Goal: Task Accomplishment & Management: Complete application form

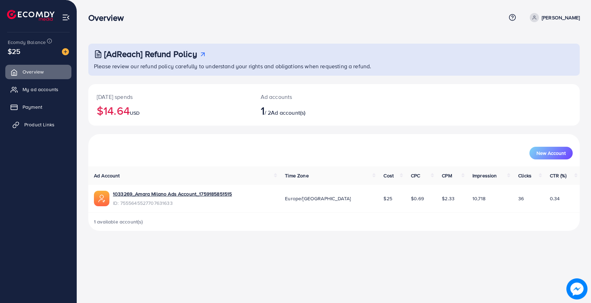
click at [48, 123] on span "Product Links" at bounding box center [39, 124] width 30 height 7
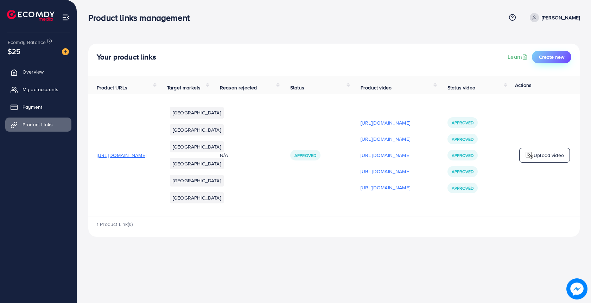
click at [555, 61] on button "Create new" at bounding box center [551, 57] width 39 height 13
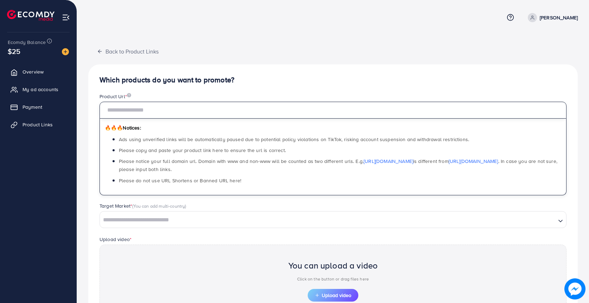
click at [181, 112] on input "text" at bounding box center [333, 110] width 467 height 17
paste input "**********"
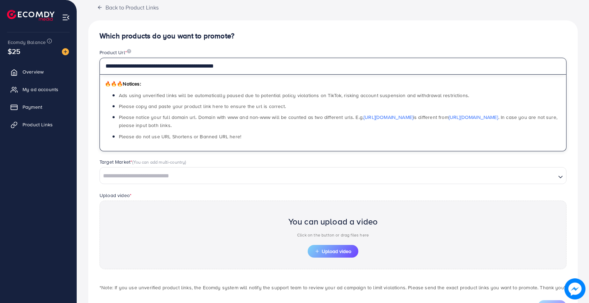
scroll to position [76, 0]
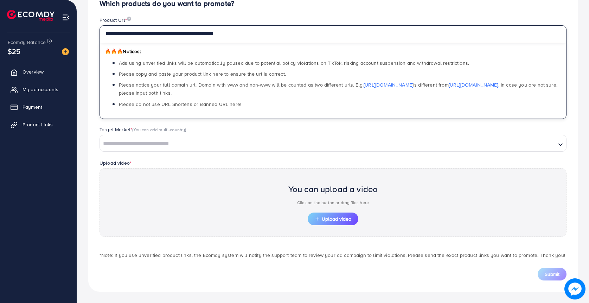
type input "**********"
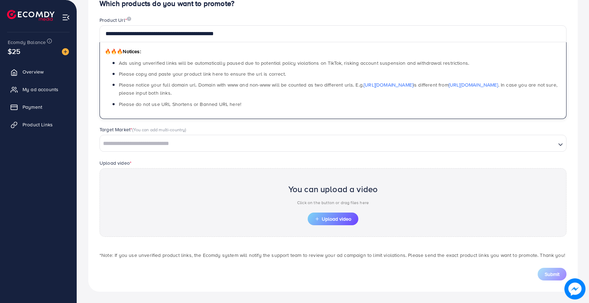
click at [305, 148] on input "Search for option" at bounding box center [328, 143] width 455 height 11
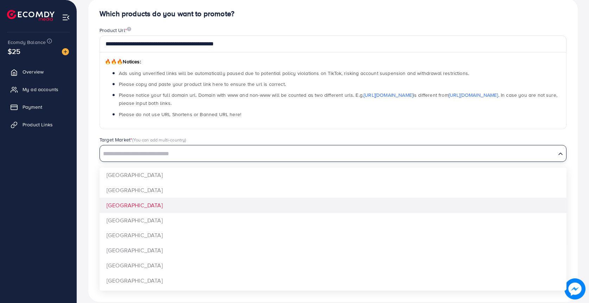
scroll to position [69, 0]
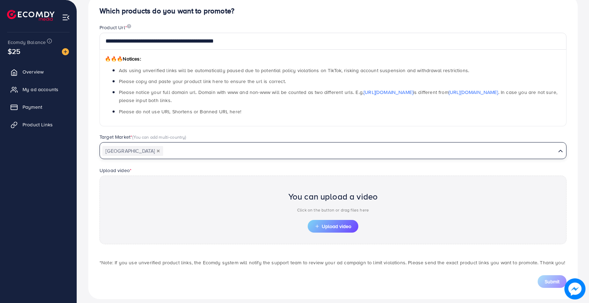
click at [263, 146] on input "Search for option" at bounding box center [360, 151] width 392 height 11
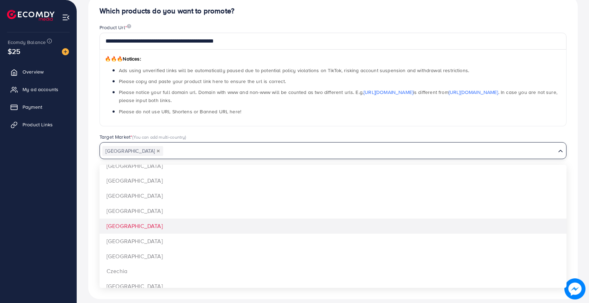
scroll to position [0, 0]
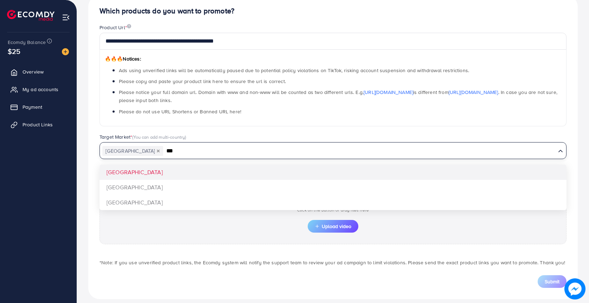
type input "***"
click at [170, 173] on div "**********" at bounding box center [333, 147] width 490 height 304
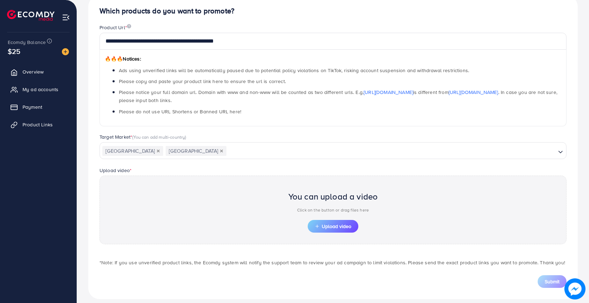
click at [227, 153] on input "Search for option" at bounding box center [391, 151] width 328 height 11
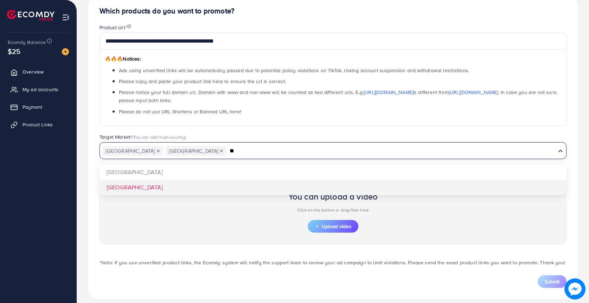
type input "**"
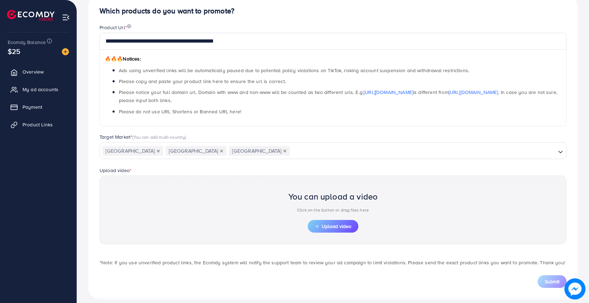
click at [172, 183] on div "**********" at bounding box center [333, 147] width 490 height 304
click at [329, 228] on span "Upload video" at bounding box center [333, 226] width 37 height 5
click at [333, 224] on span "Upload video" at bounding box center [333, 226] width 37 height 5
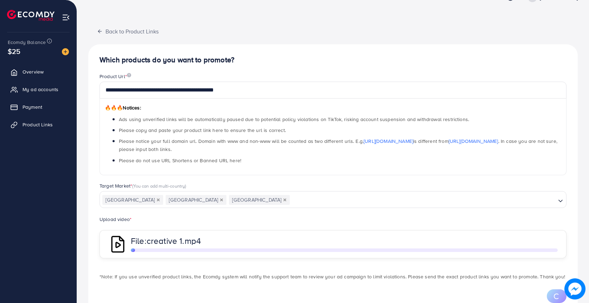
scroll to position [39, 0]
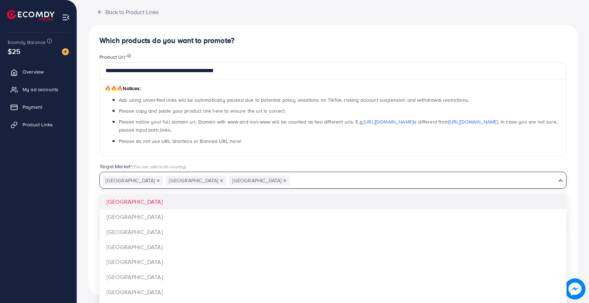
click at [306, 176] on input "Search for option" at bounding box center [423, 180] width 265 height 11
click at [313, 160] on div "**********" at bounding box center [333, 107] width 478 height 109
click at [291, 181] on input "Search for option" at bounding box center [423, 180] width 265 height 11
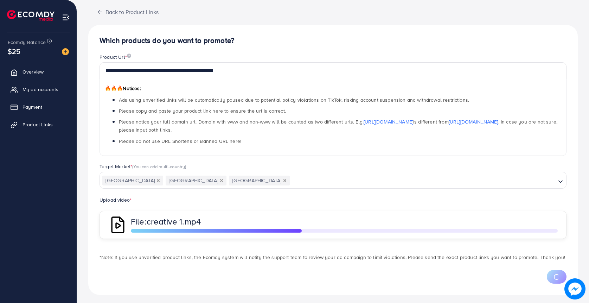
click at [274, 159] on div "**********" at bounding box center [333, 107] width 478 height 109
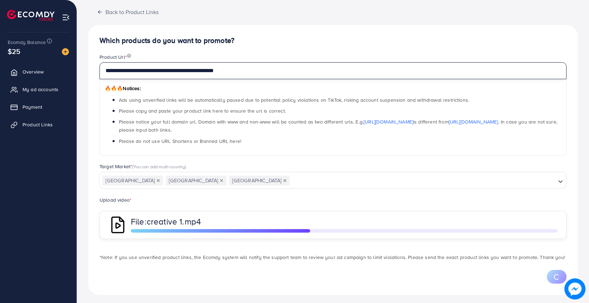
click at [253, 70] on input "**********" at bounding box center [333, 70] width 467 height 17
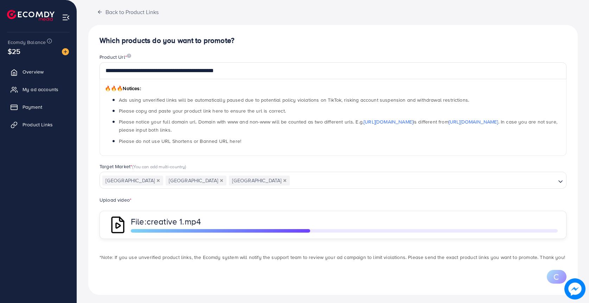
click at [256, 54] on div "Product Url *" at bounding box center [333, 57] width 467 height 9
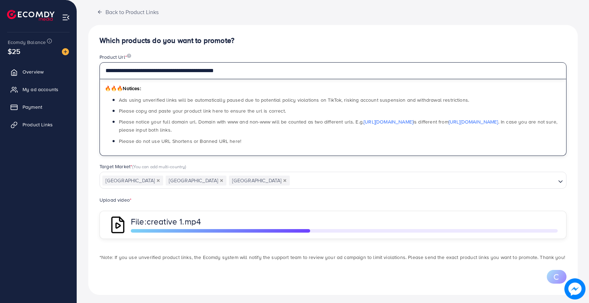
click at [253, 74] on input "**********" at bounding box center [333, 70] width 467 height 17
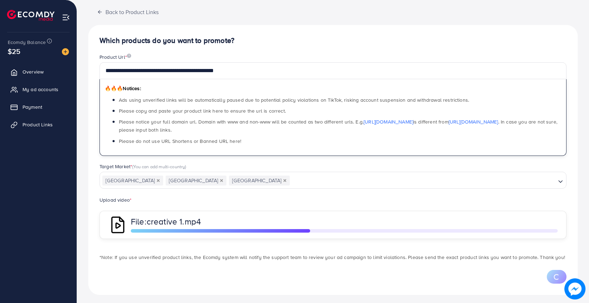
click at [250, 50] on div "**********" at bounding box center [333, 160] width 490 height 270
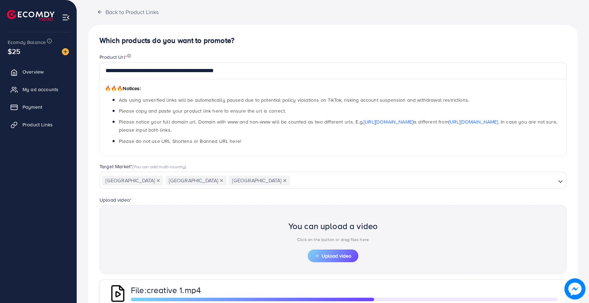
scroll to position [110, 0]
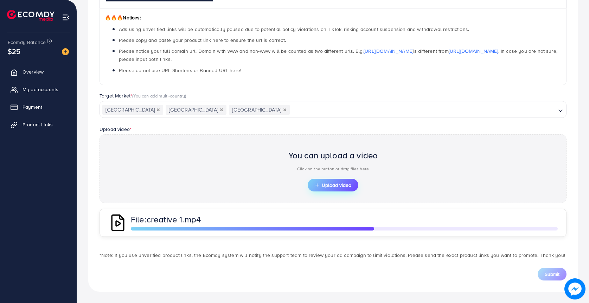
click at [342, 185] on span "Upload video" at bounding box center [333, 185] width 37 height 5
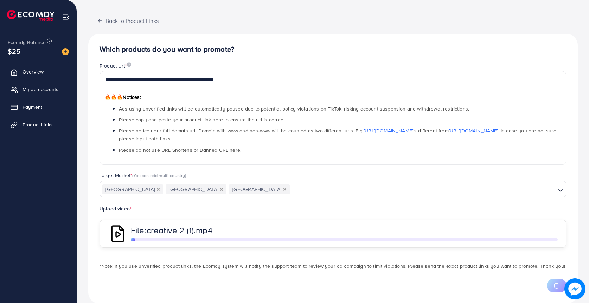
scroll to position [43, 0]
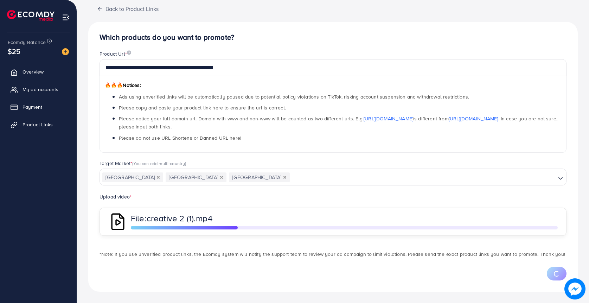
click at [394, 31] on div "**********" at bounding box center [333, 157] width 490 height 270
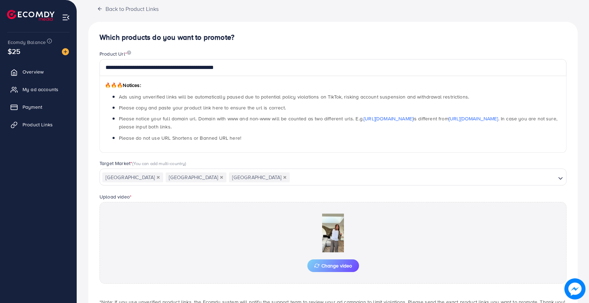
scroll to position [89, 0]
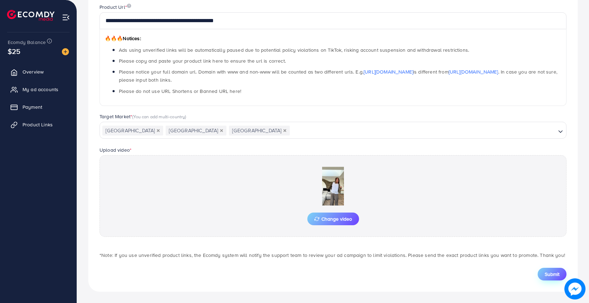
click at [545, 276] on span "Submit" at bounding box center [552, 274] width 15 height 7
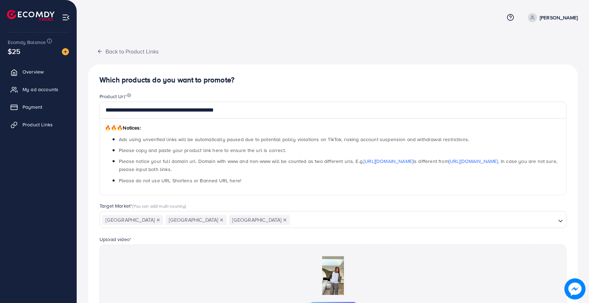
scroll to position [90, 0]
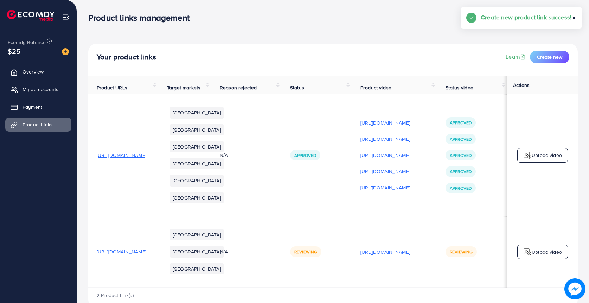
scroll to position [0, 73]
click at [548, 256] on p "Upload video" at bounding box center [547, 252] width 30 height 8
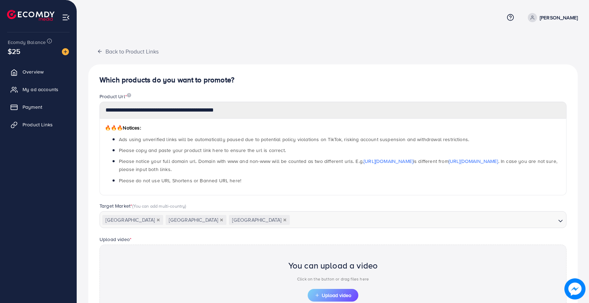
scroll to position [152, 0]
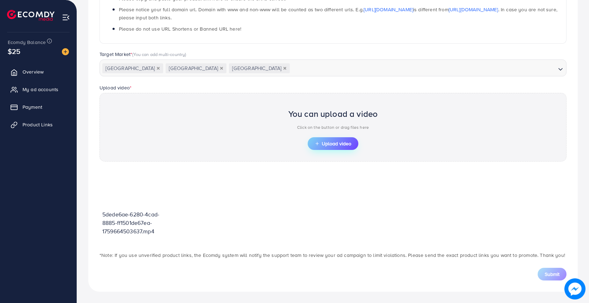
click at [329, 150] on button "Upload video" at bounding box center [333, 143] width 51 height 13
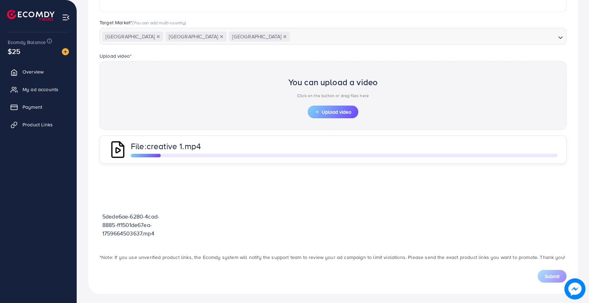
scroll to position [185, 0]
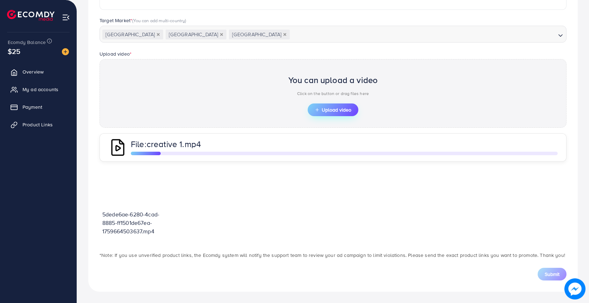
click at [336, 112] on span "Upload video" at bounding box center [333, 109] width 37 height 5
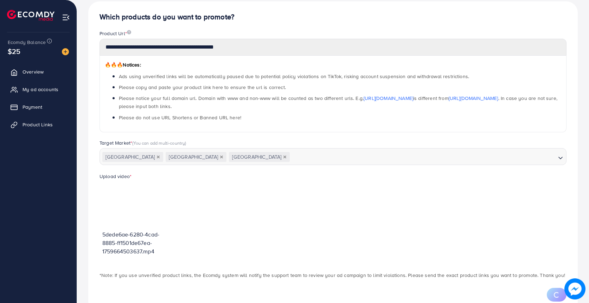
scroll to position [84, 0]
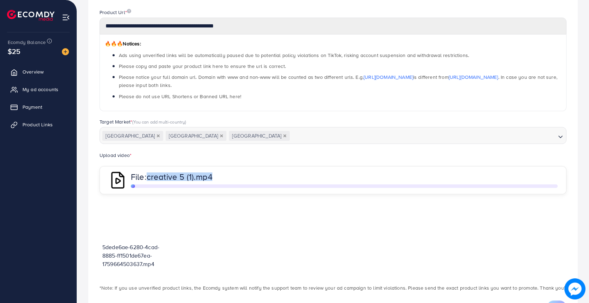
drag, startPoint x: 218, startPoint y: 178, endPoint x: 150, endPoint y: 177, distance: 69.0
click at [150, 177] on p "File: creative 5 (1).mp4" at bounding box center [245, 176] width 229 height 8
click at [150, 177] on span "creative 5 (1).mp4" at bounding box center [180, 177] width 66 height 12
click at [151, 176] on span "creative 5 (1).mp4" at bounding box center [180, 177] width 66 height 12
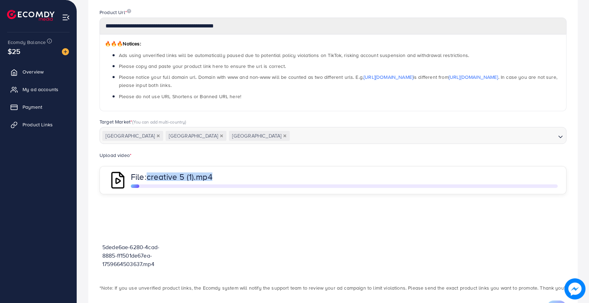
drag, startPoint x: 150, startPoint y: 176, endPoint x: 218, endPoint y: 175, distance: 67.5
click at [218, 175] on p "File: creative 5 (1).mp4" at bounding box center [245, 176] width 229 height 8
drag, startPoint x: 218, startPoint y: 180, endPoint x: 202, endPoint y: 177, distance: 16.4
click at [202, 177] on p "File: creative 5 (1).mp4" at bounding box center [245, 176] width 229 height 8
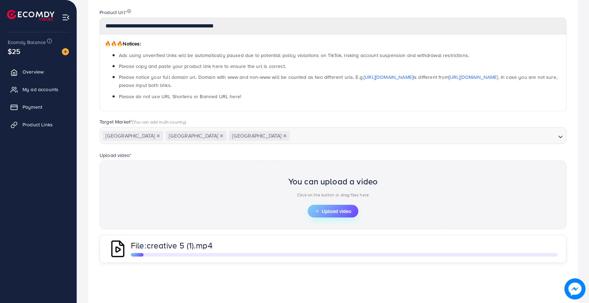
click at [317, 214] on button "Upload video" at bounding box center [333, 211] width 51 height 13
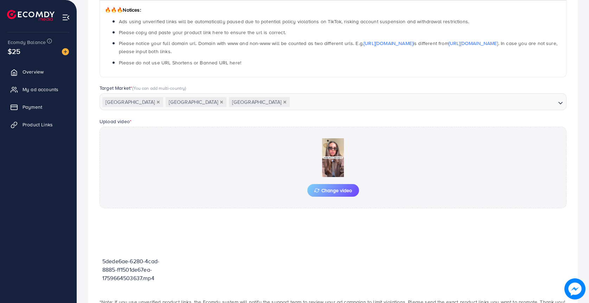
scroll to position [165, 0]
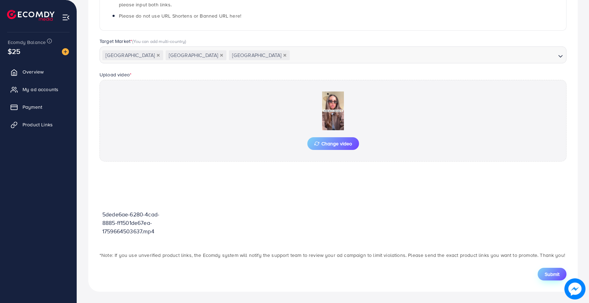
click at [545, 272] on span "Submit" at bounding box center [552, 274] width 15 height 7
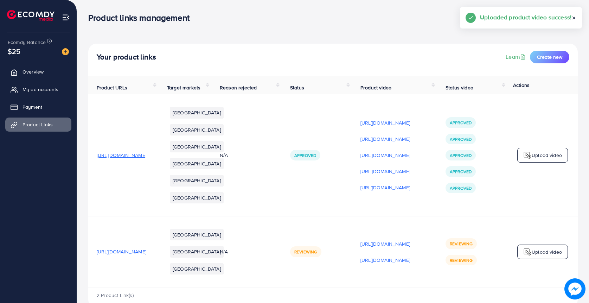
scroll to position [39, 0]
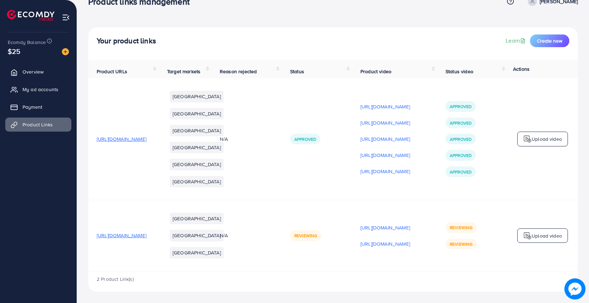
click at [553, 234] on p "Upload video" at bounding box center [547, 235] width 30 height 8
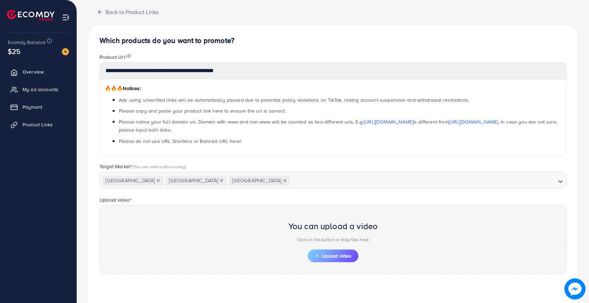
scroll to position [152, 0]
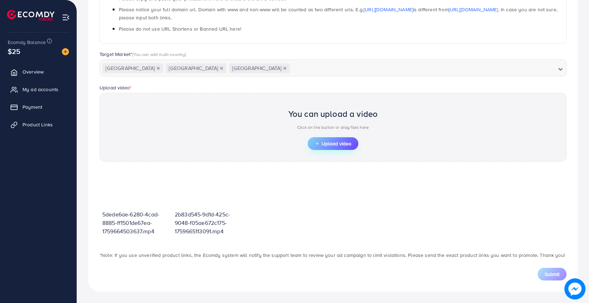
click at [324, 146] on span "Upload video" at bounding box center [333, 143] width 37 height 5
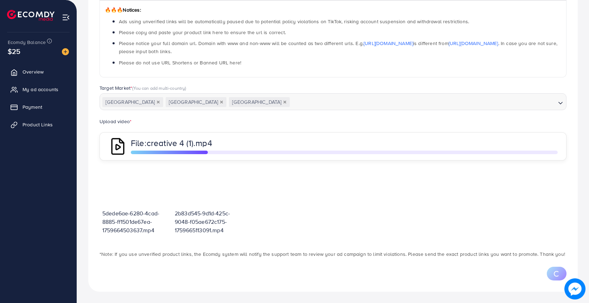
scroll to position [0, 0]
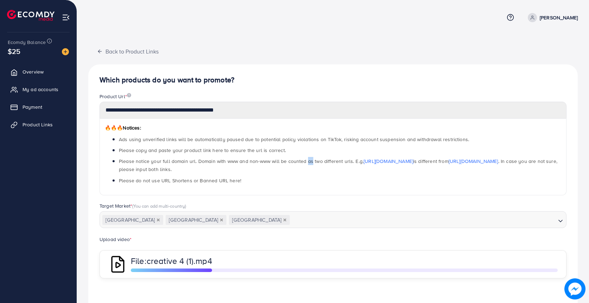
drag, startPoint x: 305, startPoint y: 162, endPoint x: 310, endPoint y: 162, distance: 4.6
click at [310, 162] on span "Please notice your full domain url. Domain with www and non-www will be counted…" at bounding box center [338, 165] width 439 height 15
drag, startPoint x: 294, startPoint y: 139, endPoint x: 302, endPoint y: 139, distance: 8.1
click at [302, 139] on span "Ads using unverified links will be automatically paused due to potential policy…" at bounding box center [294, 139] width 350 height 7
drag, startPoint x: 307, startPoint y: 139, endPoint x: 313, endPoint y: 139, distance: 6.3
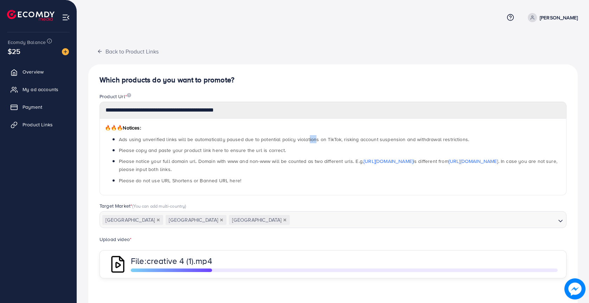
click at [313, 139] on span "Ads using unverified links will be automatically paused due to potential policy…" at bounding box center [294, 139] width 350 height 7
click at [314, 139] on span "Ads using unverified links will be automatically paused due to potential policy…" at bounding box center [294, 139] width 350 height 7
drag, startPoint x: 316, startPoint y: 139, endPoint x: 294, endPoint y: 140, distance: 22.2
click at [294, 140] on span "Ads using unverified links will be automatically paused due to potential policy…" at bounding box center [294, 139] width 350 height 7
click at [272, 185] on div "🔥🔥🔥 Notices: Ads using unverified links will be automatically paused due to pot…" at bounding box center [333, 157] width 467 height 77
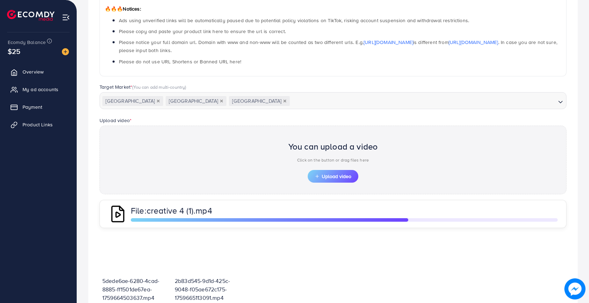
scroll to position [185, 0]
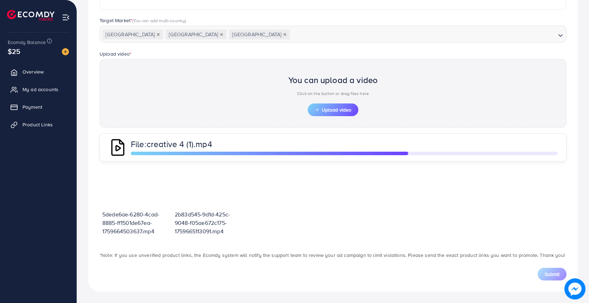
click at [462, 17] on div "Target Market * (You can add multi-country)" at bounding box center [333, 21] width 467 height 9
click at [325, 107] on span "Upload video" at bounding box center [333, 109] width 37 height 5
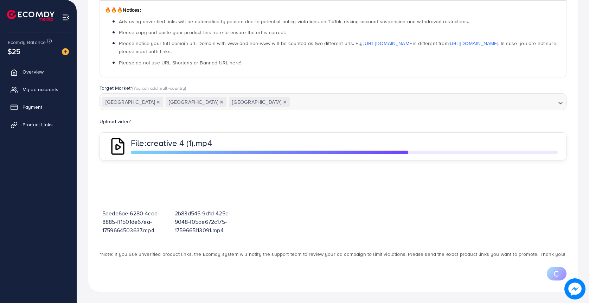
scroll to position [118, 0]
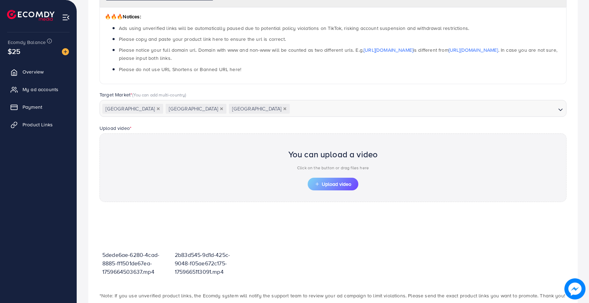
scroll to position [152, 0]
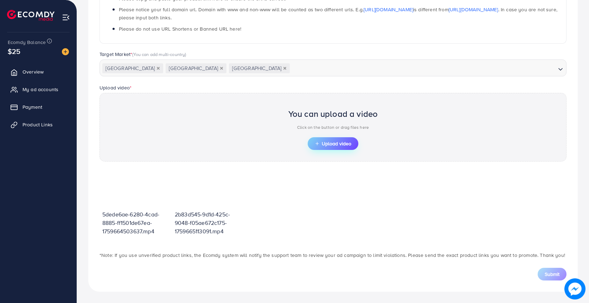
click at [341, 144] on span "Upload video" at bounding box center [333, 143] width 37 height 5
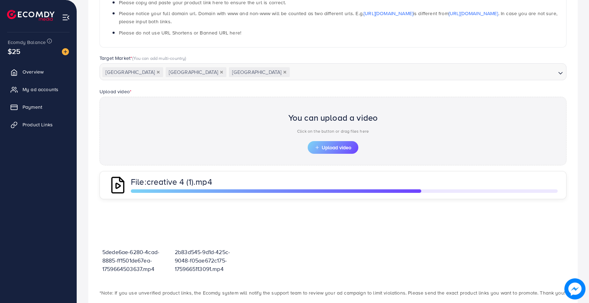
scroll to position [185, 0]
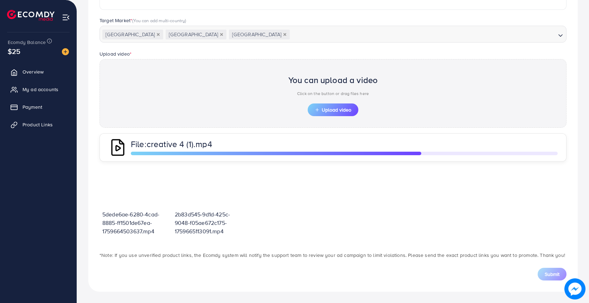
click at [445, 20] on div "Target Market * (You can add multi-country)" at bounding box center [333, 21] width 467 height 9
click at [343, 110] on span "Upload video" at bounding box center [333, 109] width 37 height 5
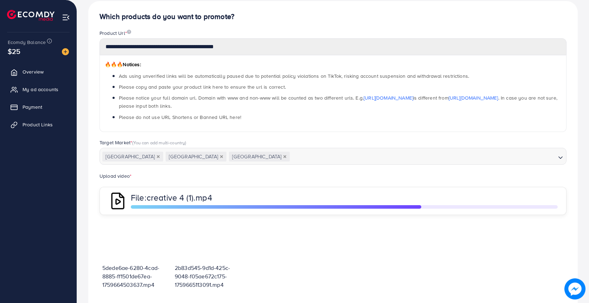
scroll to position [118, 0]
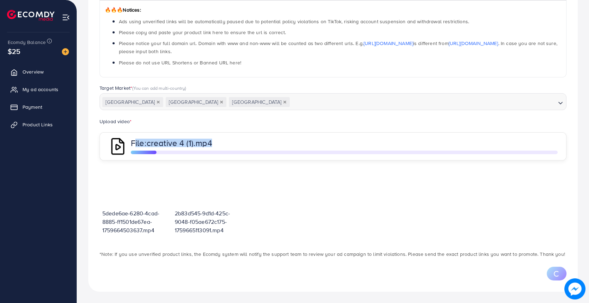
drag, startPoint x: 132, startPoint y: 141, endPoint x: 231, endPoint y: 144, distance: 99.6
click at [231, 144] on p "File: creative 4 (1).mp4" at bounding box center [245, 143] width 229 height 8
click at [236, 139] on p "File: creative 4 (1).mp4" at bounding box center [245, 143] width 229 height 8
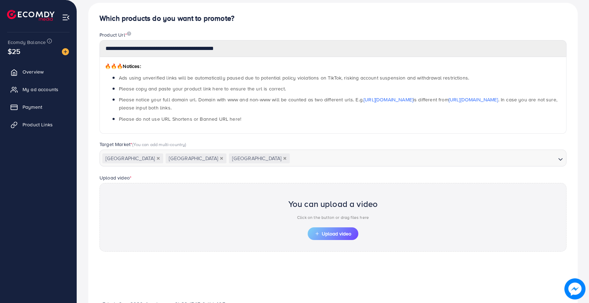
scroll to position [152, 0]
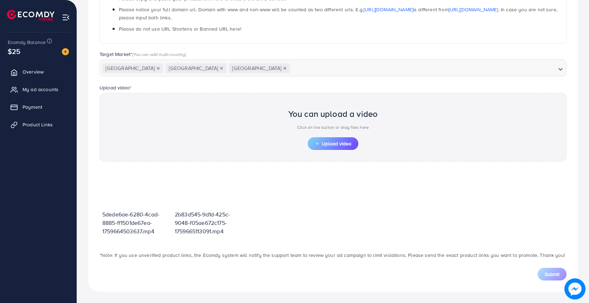
click at [559, 92] on div "Upload video * You can upload a video Click on the button or drag files here Up…" at bounding box center [333, 122] width 478 height 78
click at [473, 93] on div "Upload video * You can upload a video Click on the button or drag files here Up…" at bounding box center [333, 122] width 478 height 78
click at [496, 83] on div "**********" at bounding box center [333, 102] width 490 height 379
click at [350, 139] on button "Upload video" at bounding box center [333, 143] width 51 height 13
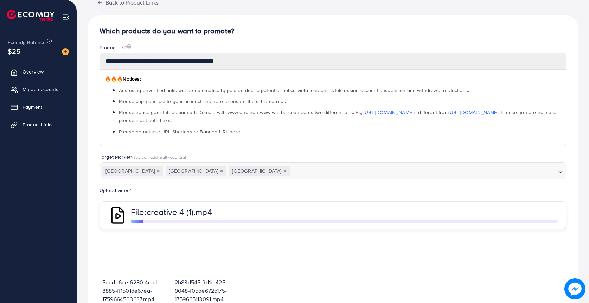
scroll to position [118, 0]
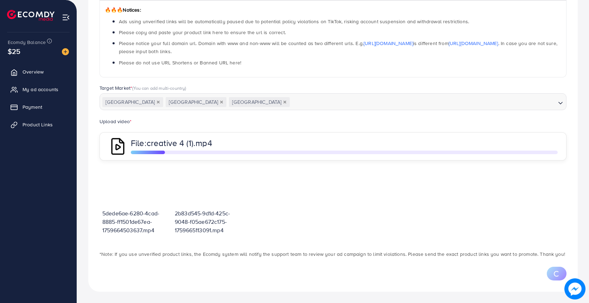
click at [417, 17] on div "🔥🔥🔥 Notices: Ads using unverified links will be automatically paused due to pot…" at bounding box center [333, 39] width 467 height 77
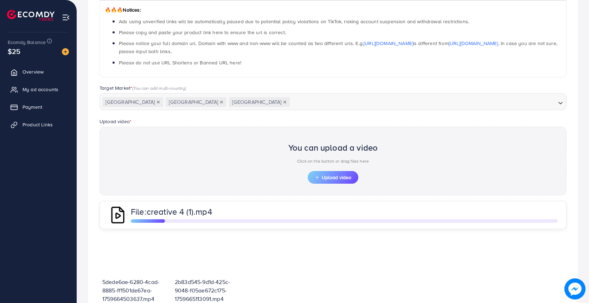
scroll to position [0, 0]
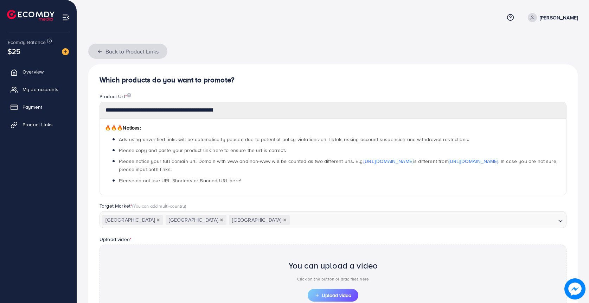
click at [102, 50] on icon "button" at bounding box center [100, 52] width 6 height 6
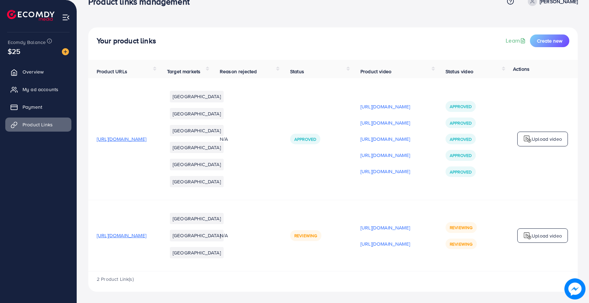
click at [527, 237] on img at bounding box center [527, 235] width 8 height 8
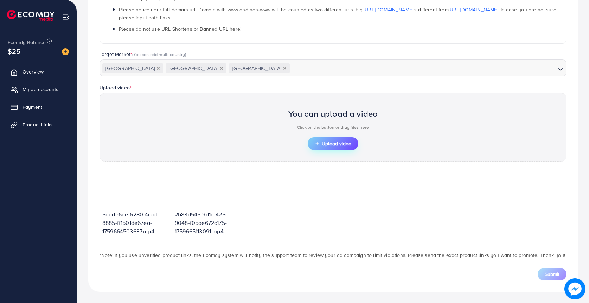
click at [339, 139] on button "Upload video" at bounding box center [333, 143] width 51 height 13
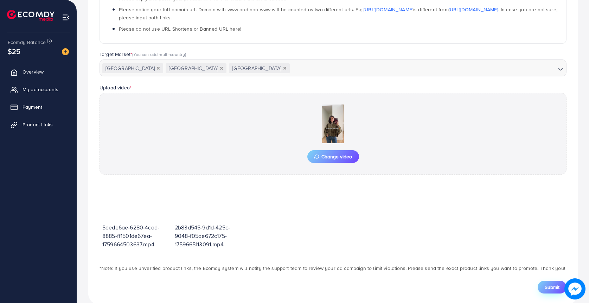
click at [546, 285] on span "Submit" at bounding box center [552, 287] width 15 height 7
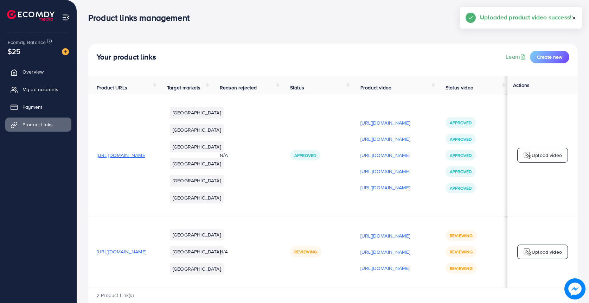
scroll to position [0, 0]
click at [537, 256] on p "Upload video" at bounding box center [547, 251] width 30 height 8
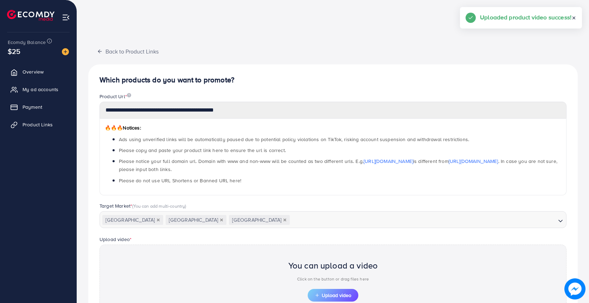
scroll to position [152, 0]
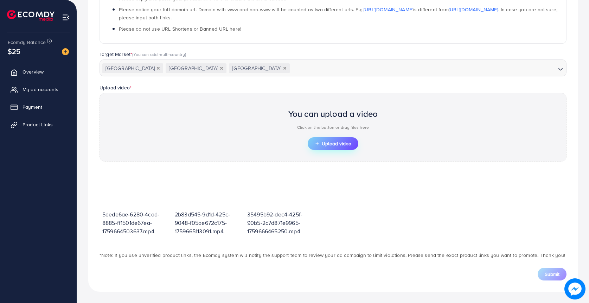
click at [348, 143] on span "Upload video" at bounding box center [333, 143] width 37 height 5
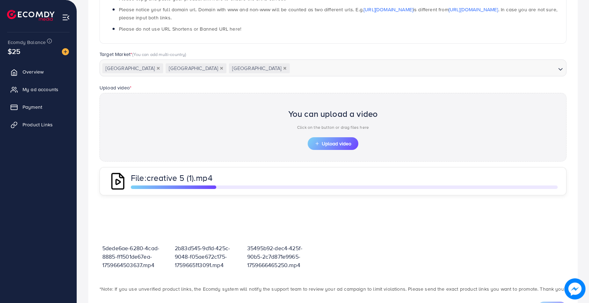
click at [430, 52] on div "Target Market * (You can add multi-country)" at bounding box center [333, 55] width 467 height 9
click at [331, 80] on div "Target Market * (You can add multi-country) Austria Germany Switzerland Loading…" at bounding box center [333, 67] width 478 height 33
click at [340, 140] on button "Upload video" at bounding box center [333, 143] width 51 height 13
click at [347, 145] on span "Upload video" at bounding box center [333, 143] width 37 height 5
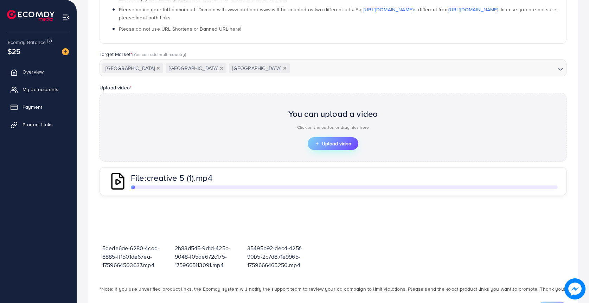
click at [345, 141] on span "Upload video" at bounding box center [333, 143] width 37 height 5
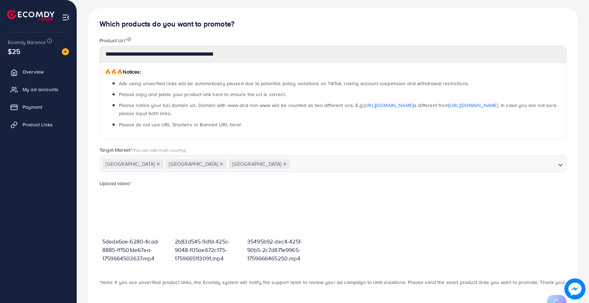
scroll to position [84, 0]
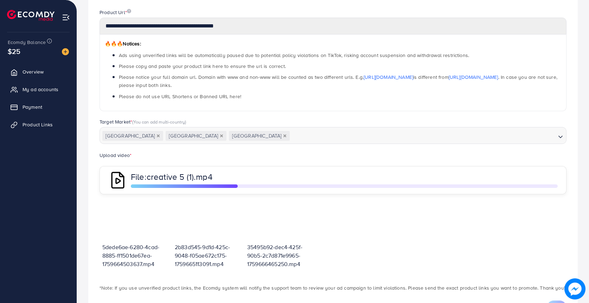
click at [260, 154] on div "Upload video * File: creative 5 (1).mp4" at bounding box center [333, 172] width 478 height 43
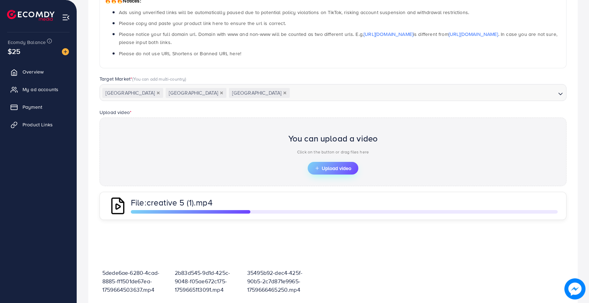
scroll to position [111, 0]
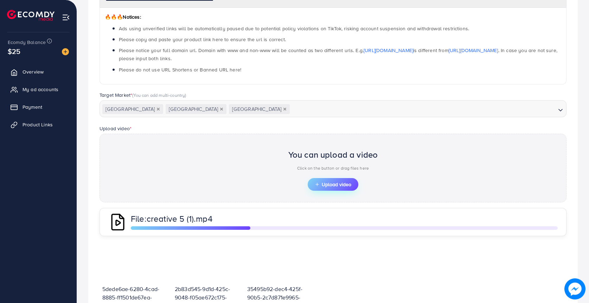
click at [336, 184] on span "Upload video" at bounding box center [333, 184] width 37 height 5
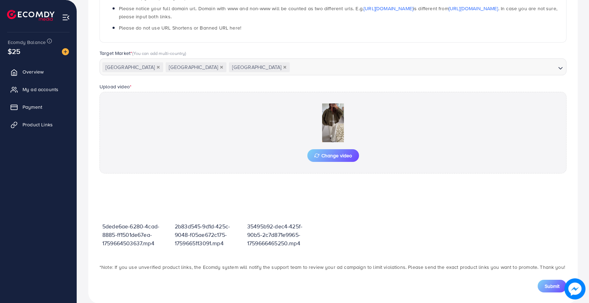
scroll to position [165, 0]
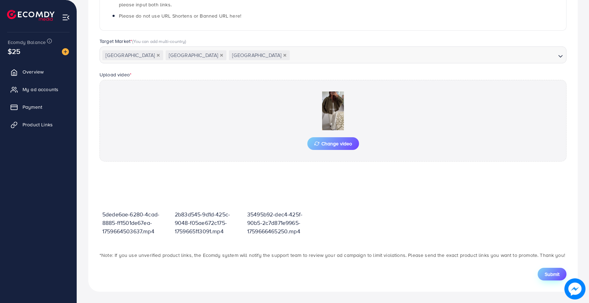
click at [546, 277] on span "Submit" at bounding box center [552, 274] width 15 height 7
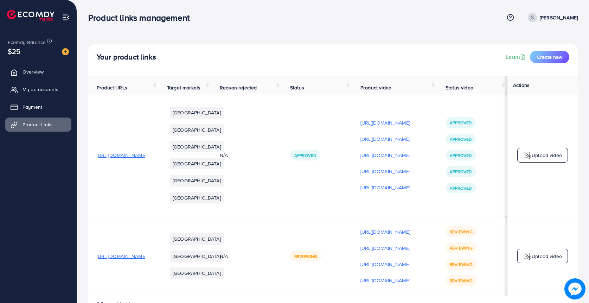
scroll to position [0, 53]
click at [527, 159] on img at bounding box center [527, 155] width 8 height 8
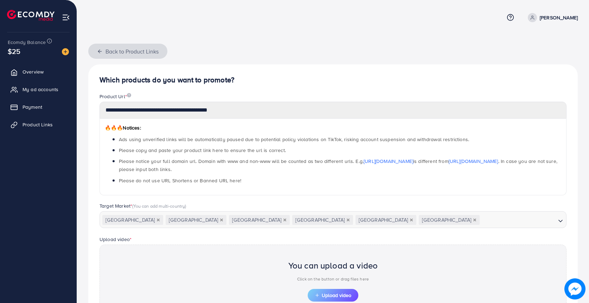
click at [100, 51] on line "button" at bounding box center [99, 51] width 3 height 0
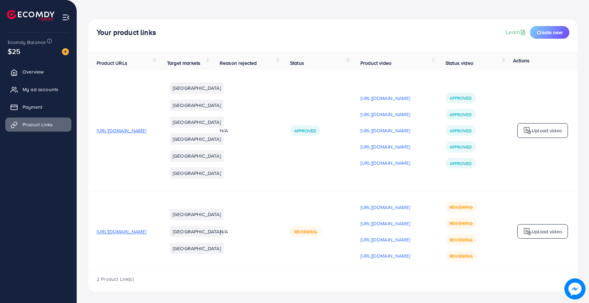
click at [538, 227] on p "Upload video" at bounding box center [547, 231] width 30 height 8
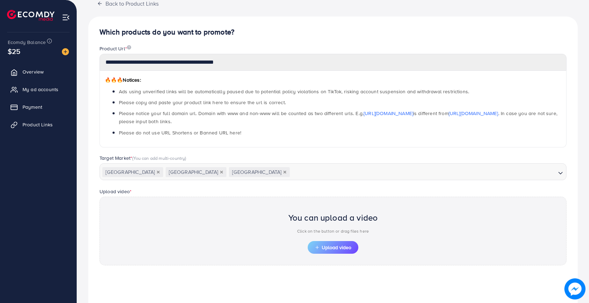
scroll to position [152, 0]
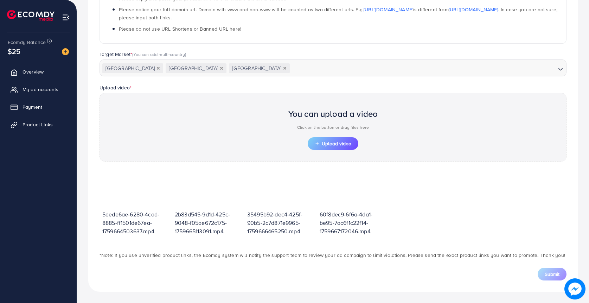
click at [334, 138] on button "Upload video" at bounding box center [333, 143] width 51 height 13
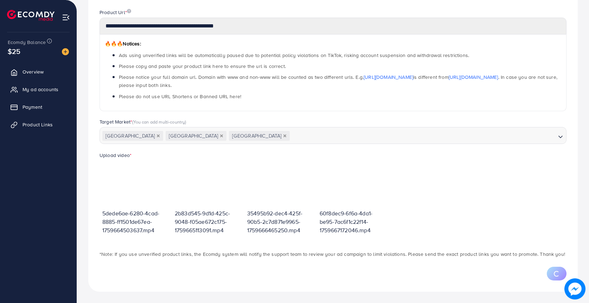
scroll to position [118, 0]
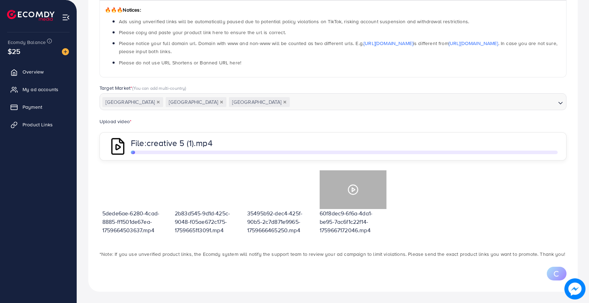
click at [353, 189] on icon at bounding box center [353, 189] width 11 height 11
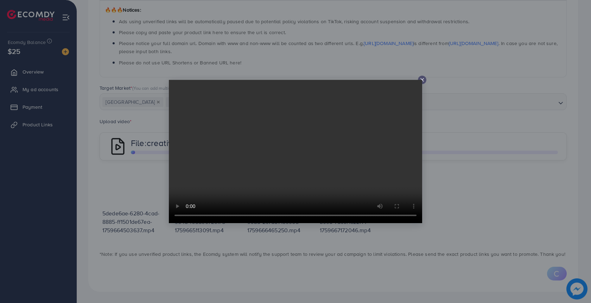
click at [422, 81] on icon at bounding box center [422, 80] width 6 height 6
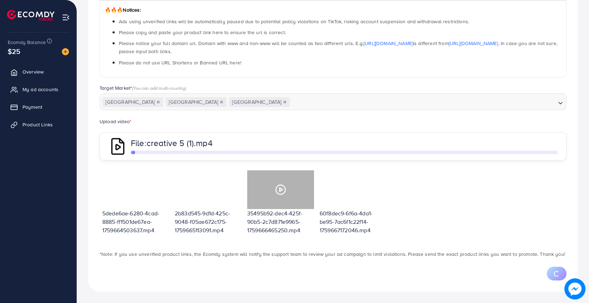
click at [280, 189] on polygon at bounding box center [281, 190] width 3 height 4
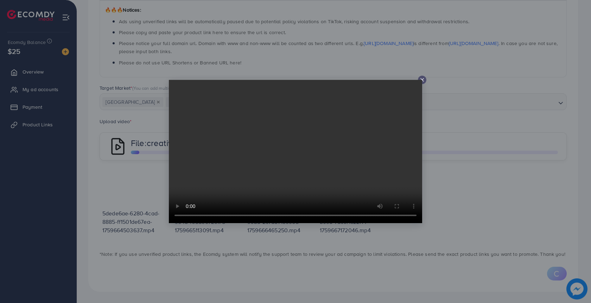
click at [421, 82] on video at bounding box center [295, 151] width 253 height 143
click at [422, 78] on icon at bounding box center [422, 80] width 6 height 6
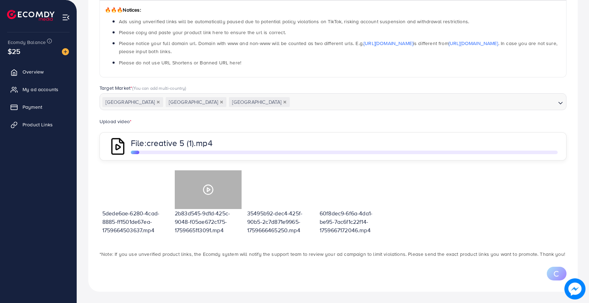
click at [208, 189] on polygon at bounding box center [208, 190] width 3 height 4
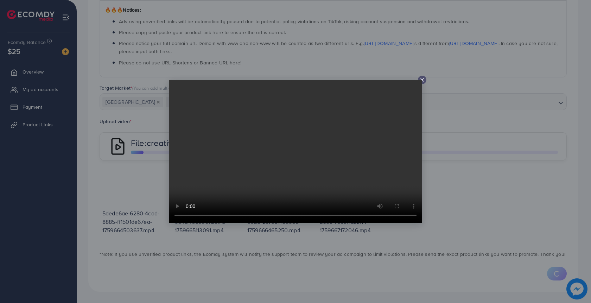
click at [421, 79] on icon at bounding box center [422, 80] width 6 height 6
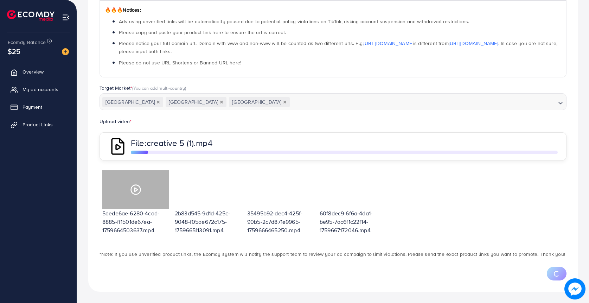
click at [138, 190] on polygon at bounding box center [136, 190] width 3 height 4
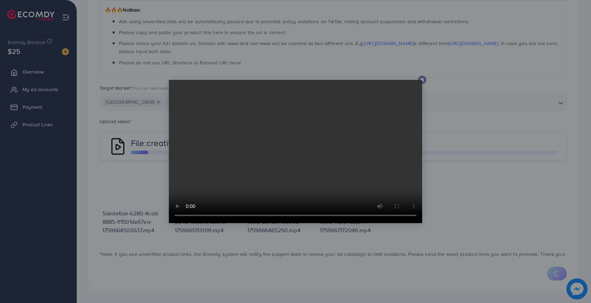
click at [421, 78] on icon at bounding box center [422, 80] width 6 height 6
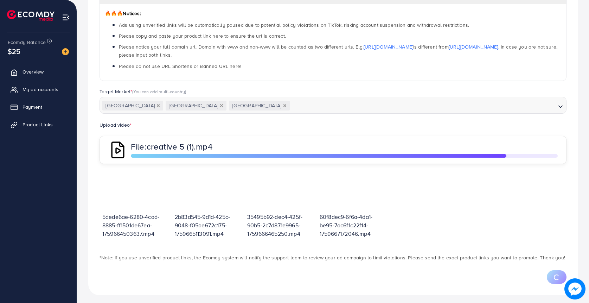
scroll to position [116, 0]
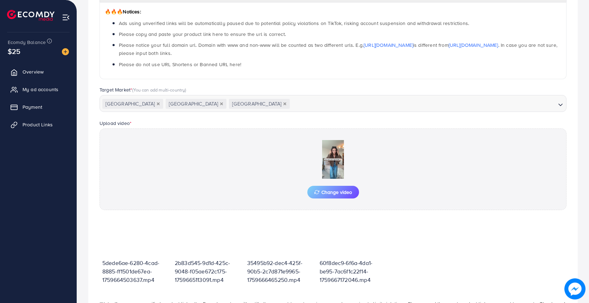
drag, startPoint x: 474, startPoint y: 198, endPoint x: 474, endPoint y: 183, distance: 15.1
click at [474, 196] on div "Change video" at bounding box center [333, 169] width 467 height 82
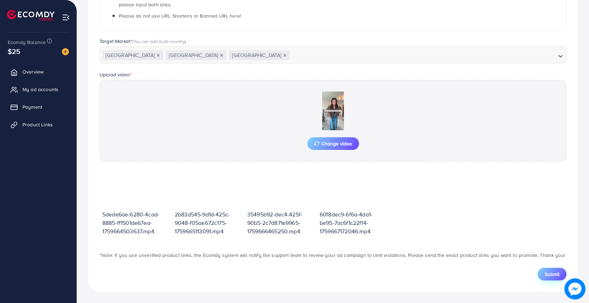
click at [544, 272] on button "Submit" at bounding box center [552, 274] width 29 height 13
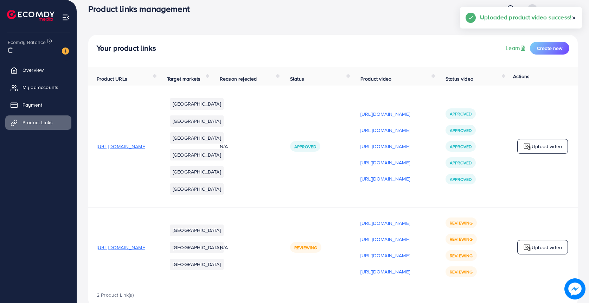
scroll to position [35, 0]
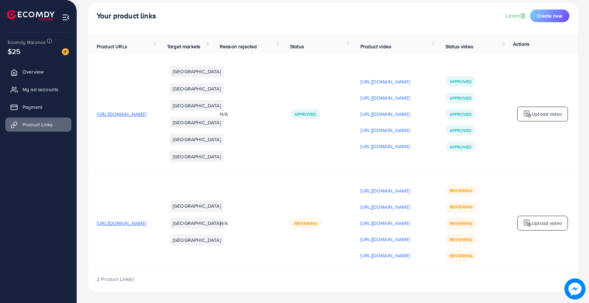
scroll to position [0, 73]
